Goal: Information Seeking & Learning: Learn about a topic

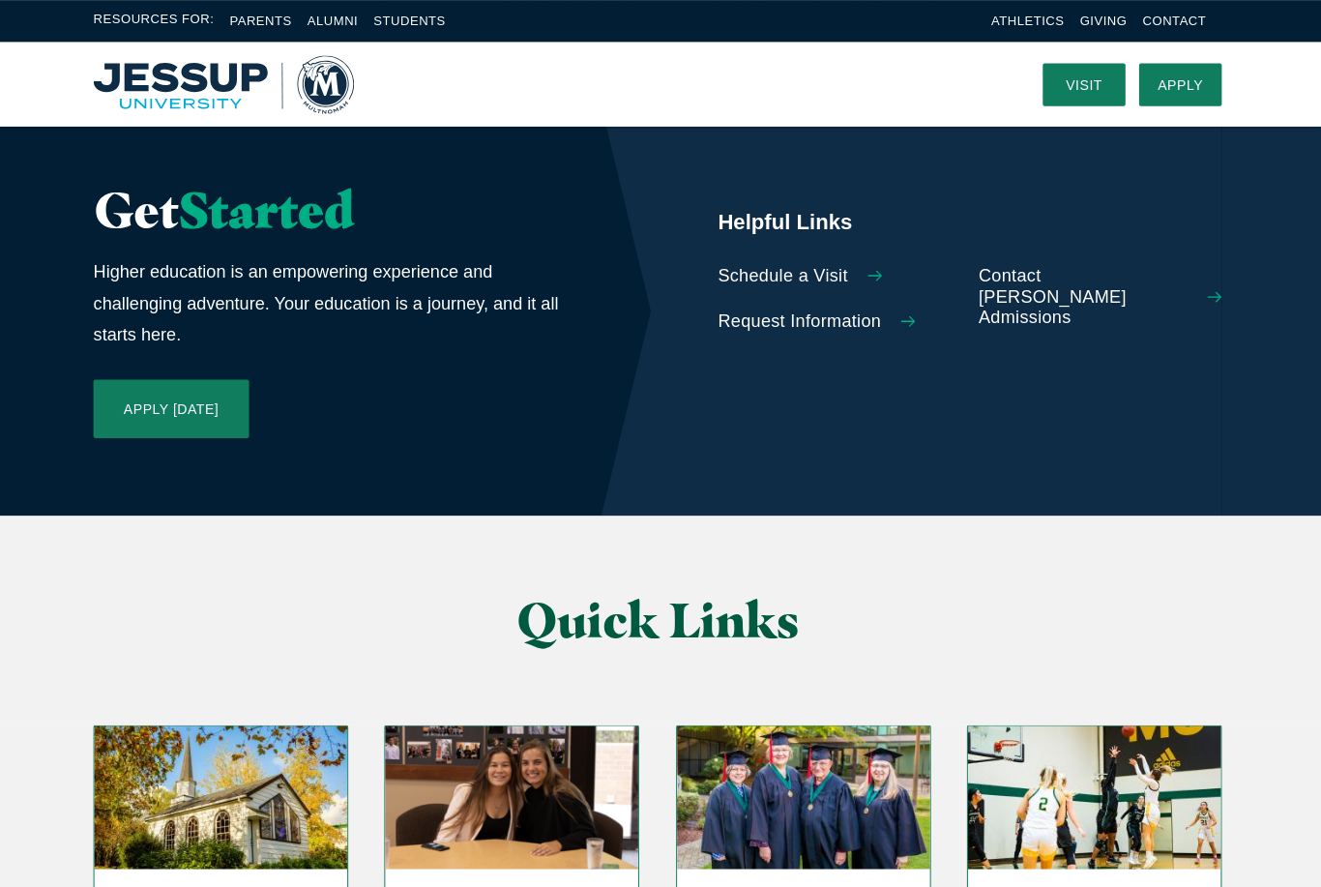
scroll to position [4308, 0]
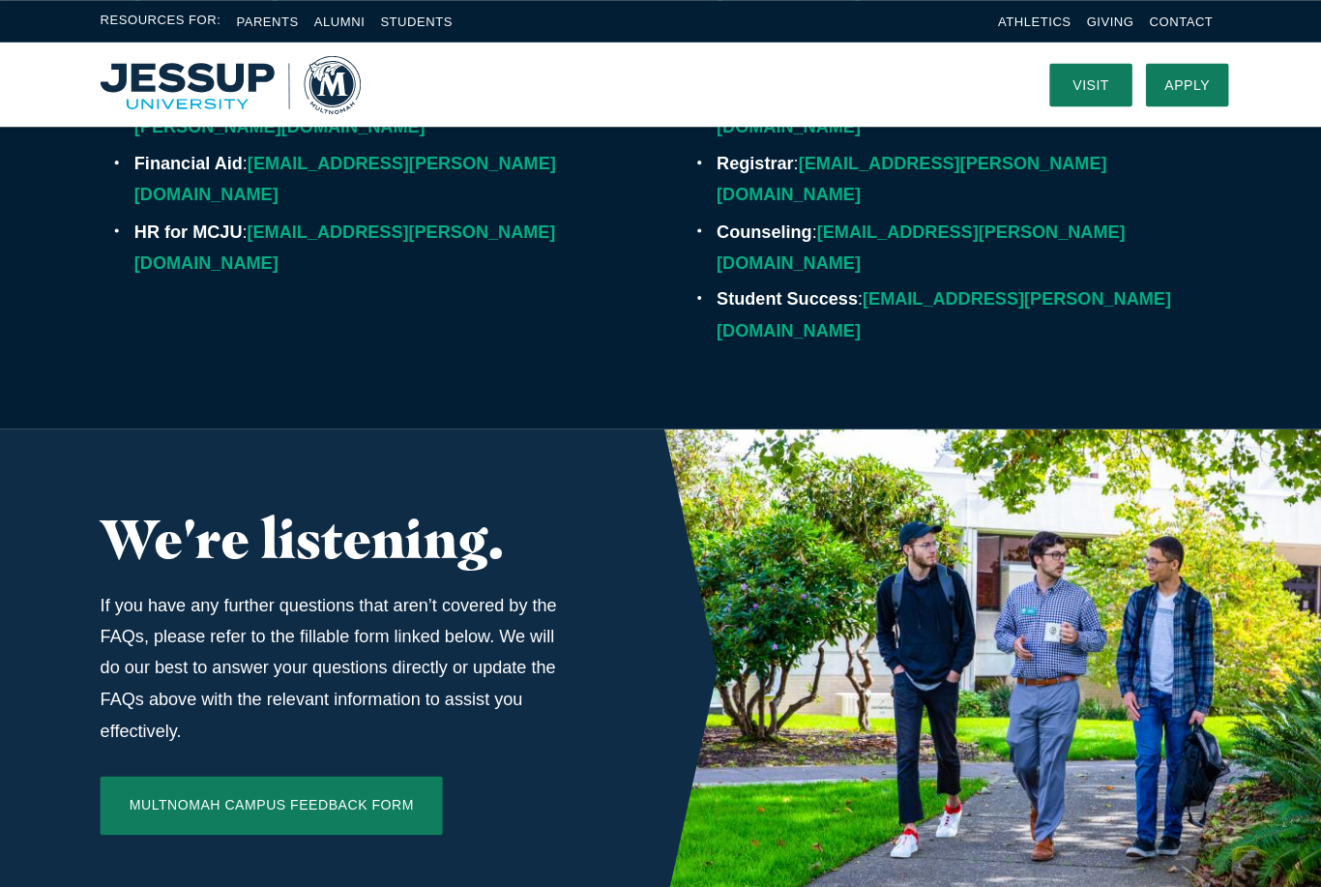
scroll to position [6095, 0]
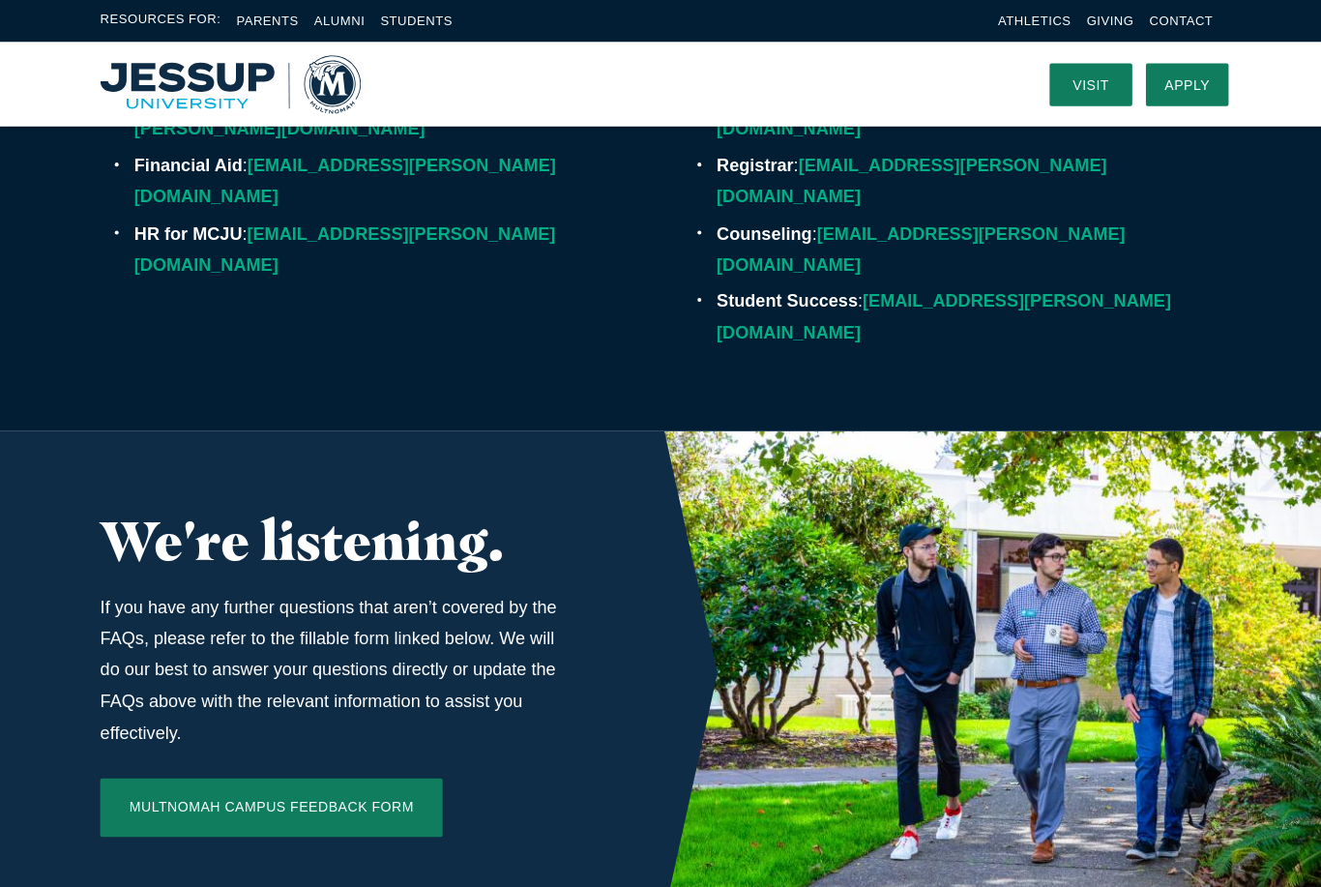
click at [261, 25] on link "Parents" at bounding box center [266, 21] width 62 height 15
